Goal: Information Seeking & Learning: Learn about a topic

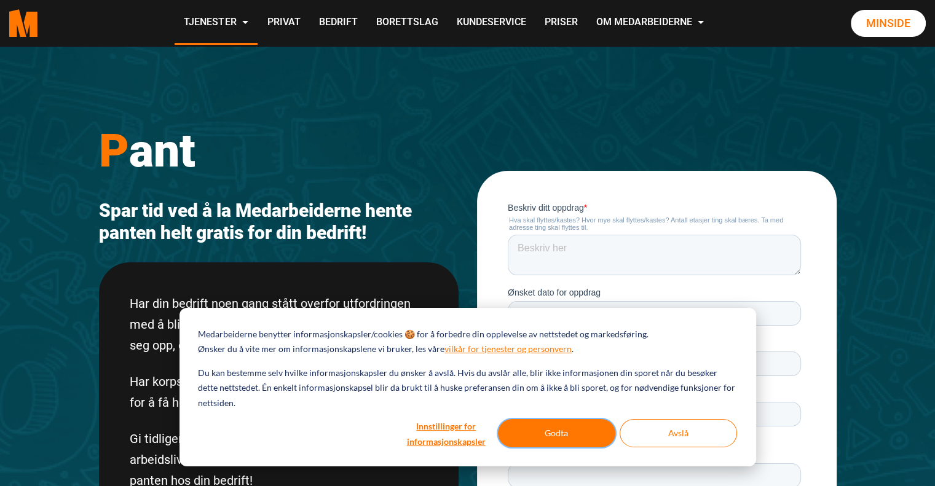
click at [553, 433] on button "Godta" at bounding box center [556, 433] width 117 height 28
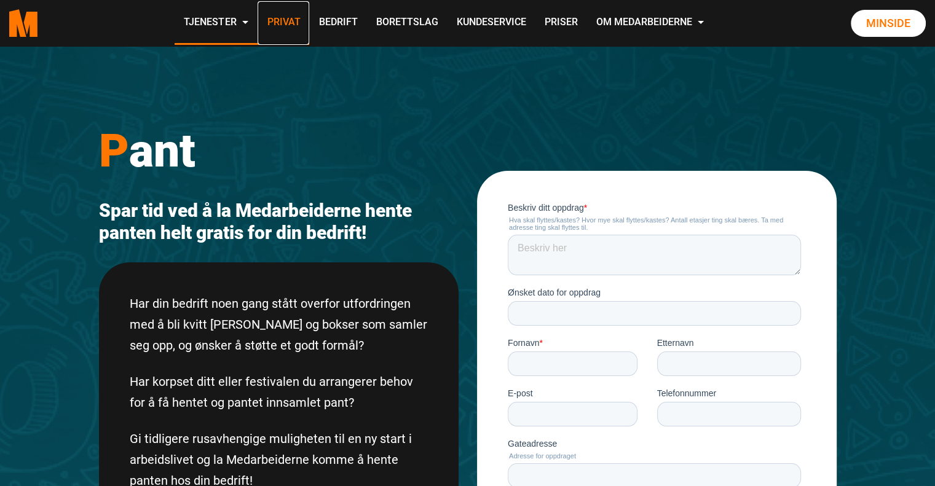
click at [283, 26] on link "Privat" at bounding box center [283, 23] width 52 height 44
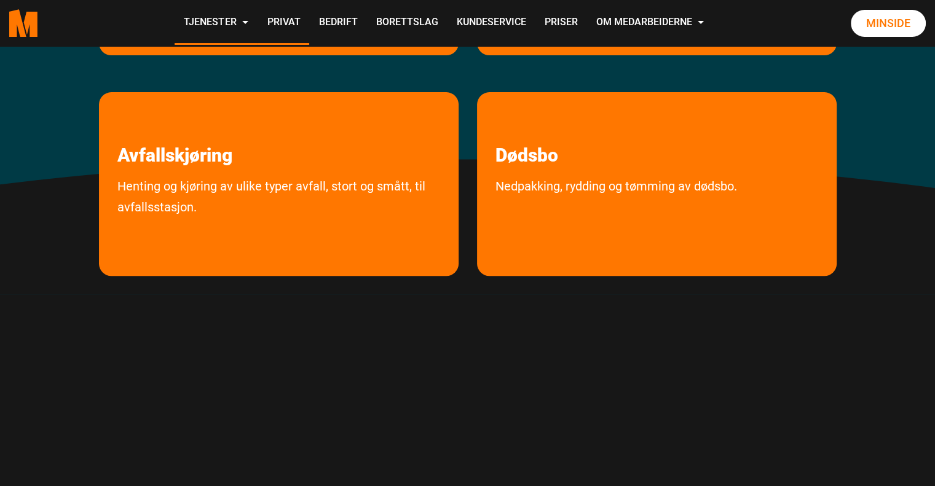
scroll to position [434, 0]
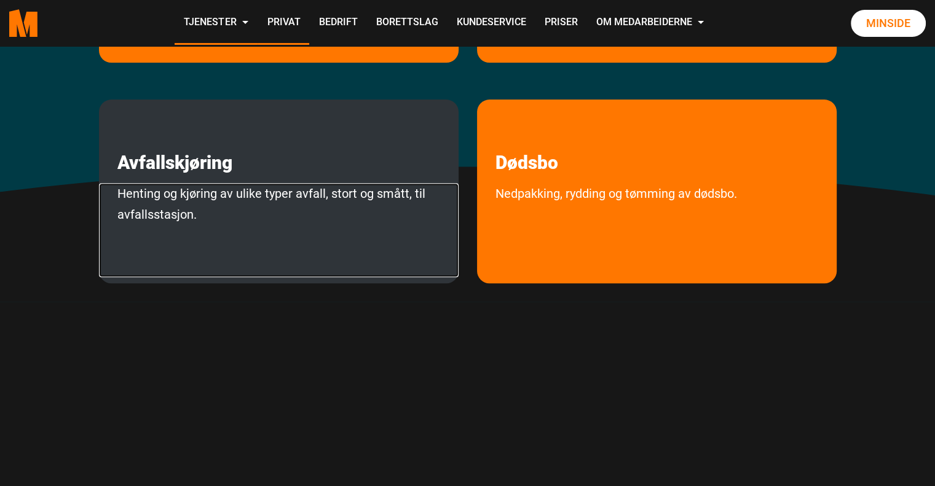
click at [337, 189] on link "Henting og kjøring av ulike typer avfall, stort og smått, til avfallsstasjon." at bounding box center [278, 230] width 359 height 94
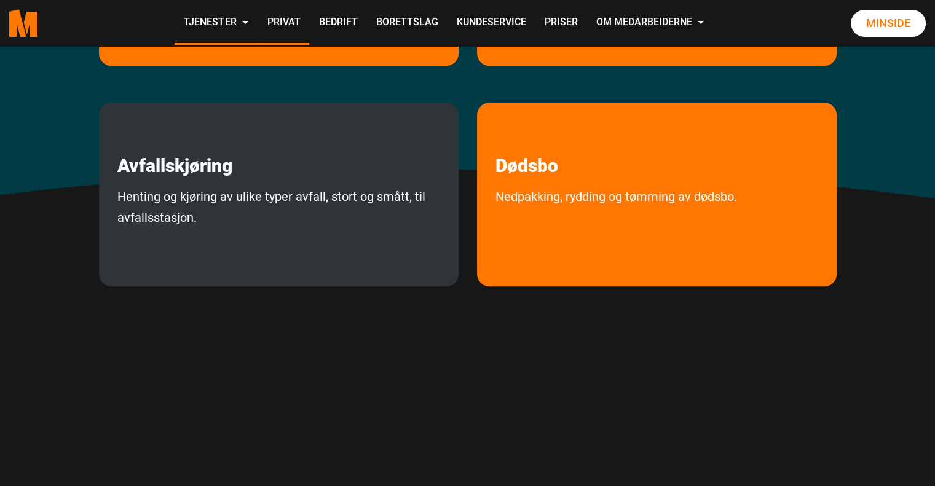
scroll to position [182, 0]
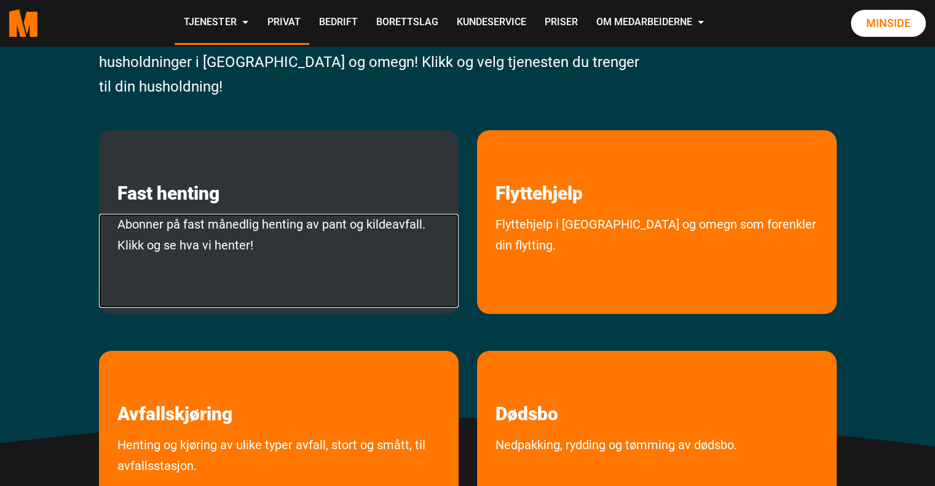
click at [182, 216] on link "Abonner på fast månedlig henting av pant og kildeavfall. Klikk og se hva vi hen…" at bounding box center [278, 261] width 359 height 94
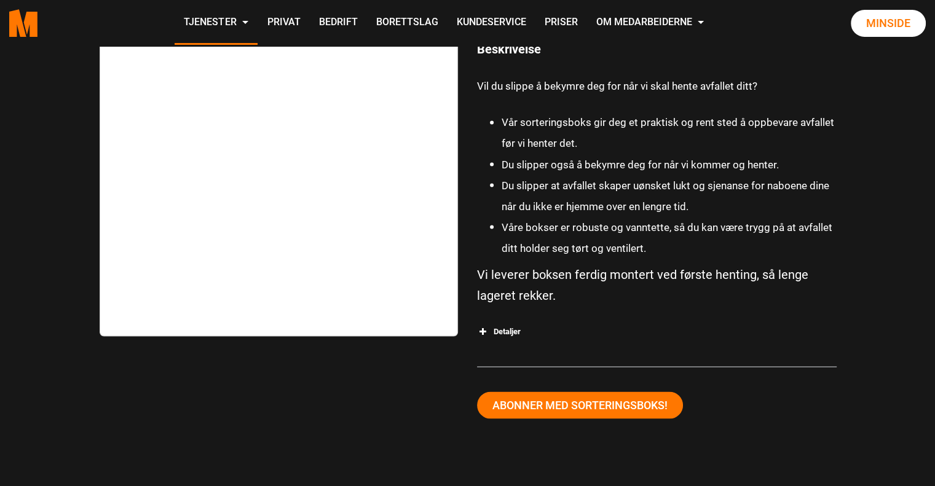
scroll to position [2178, 0]
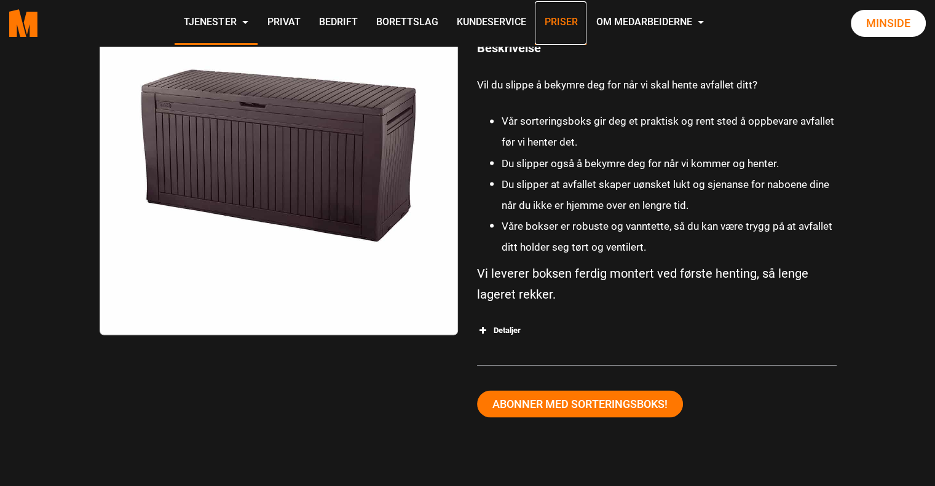
click at [568, 22] on link "Priser" at bounding box center [561, 23] width 52 height 44
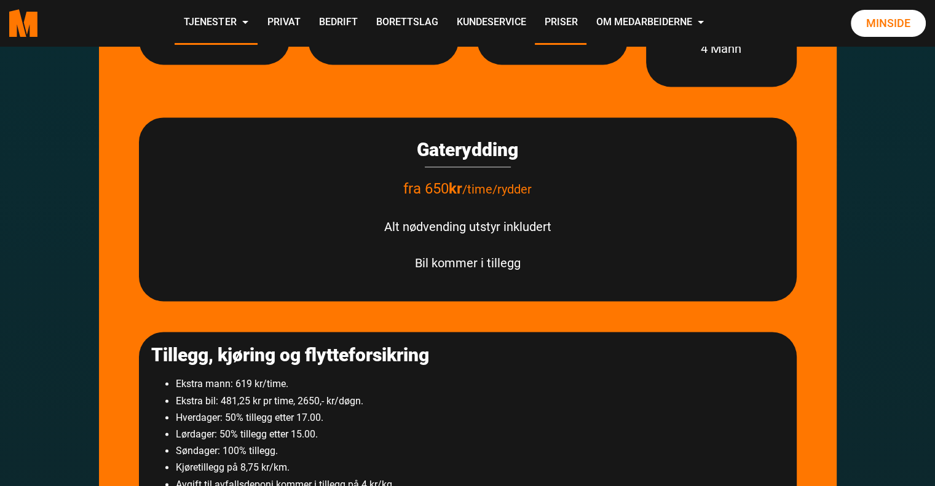
scroll to position [1838, 0]
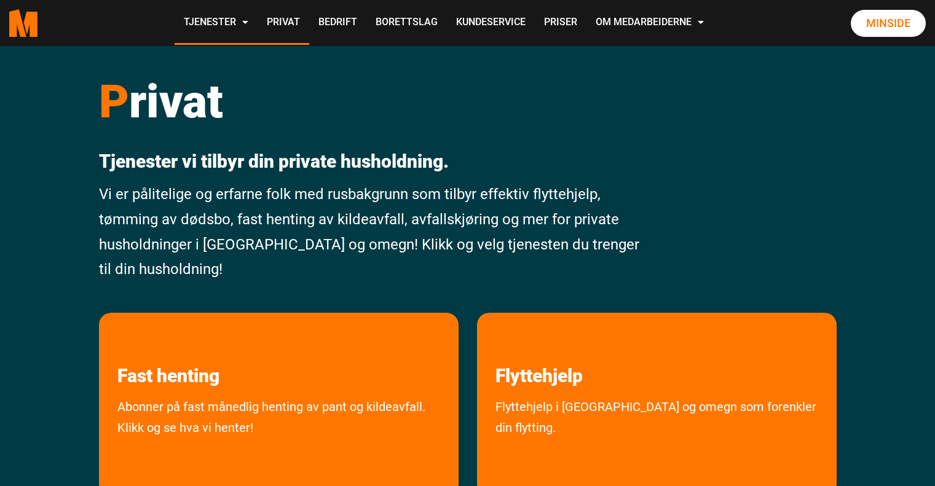
scroll to position [179, 0]
